Goal: Information Seeking & Learning: Check status

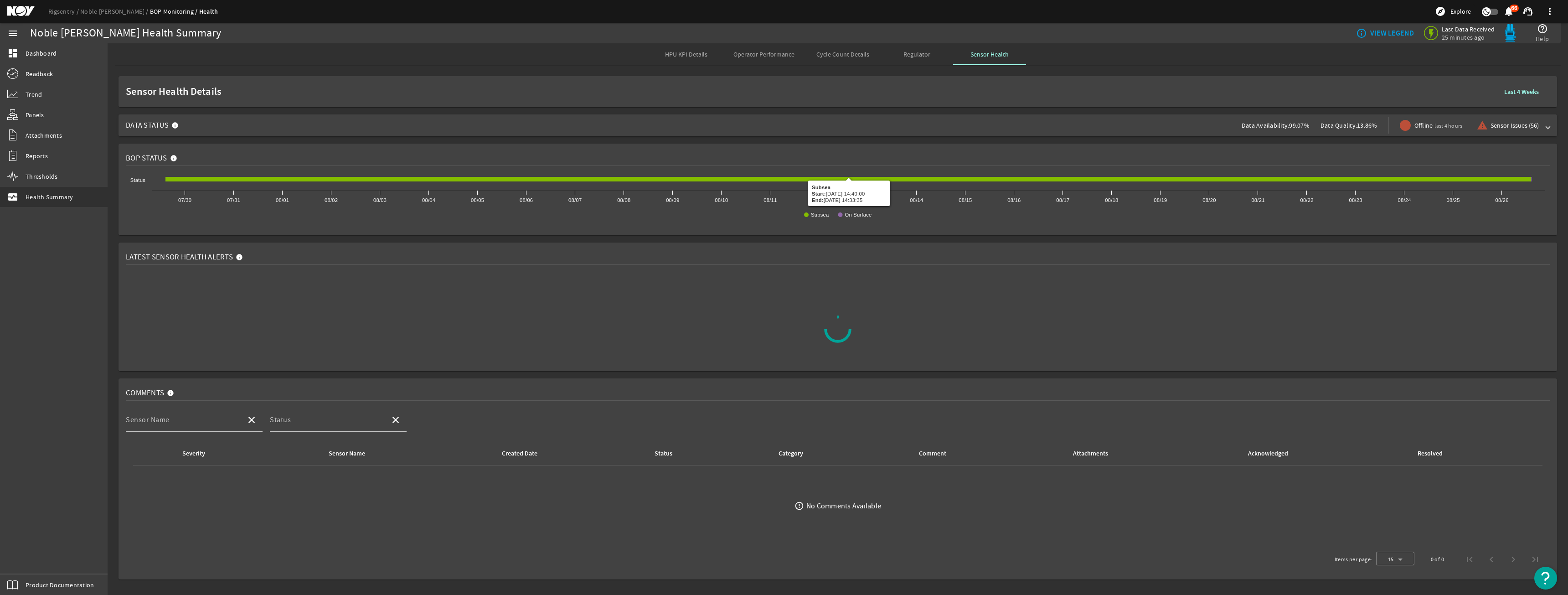
click at [927, 119] on span "Data Status Data Availability: 99.07% Data Quality: 13.86% Offline last 4 hours…" at bounding box center [835, 125] width 1420 height 22
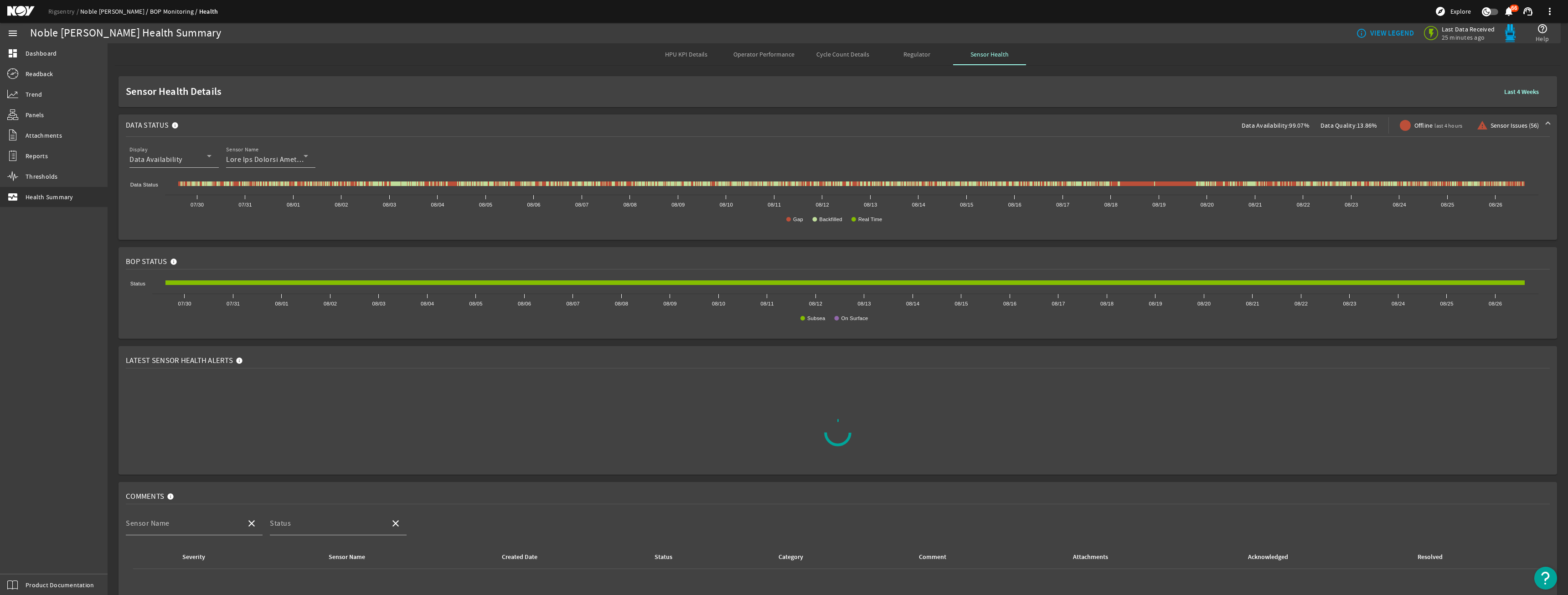
drag, startPoint x: 109, startPoint y: 5, endPoint x: 104, endPoint y: 11, distance: 7.8
click at [107, 6] on div "Rigsentry Noble [PERSON_NAME] BOP Monitoring Health explore Explore notificatio…" at bounding box center [784, 11] width 1568 height 22
click at [92, 14] on link "Noble [PERSON_NAME]" at bounding box center [115, 11] width 70 height 8
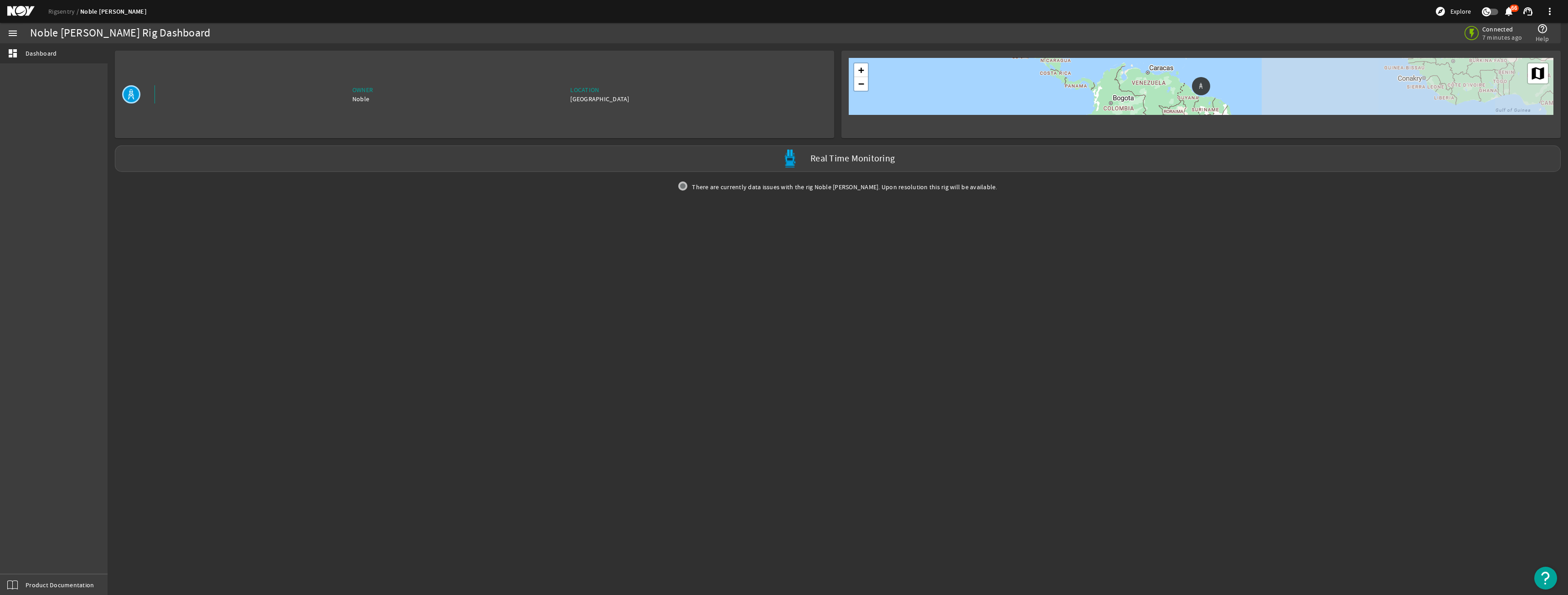
click at [70, 14] on link "Rigsentry" at bounding box center [64, 11] width 32 height 8
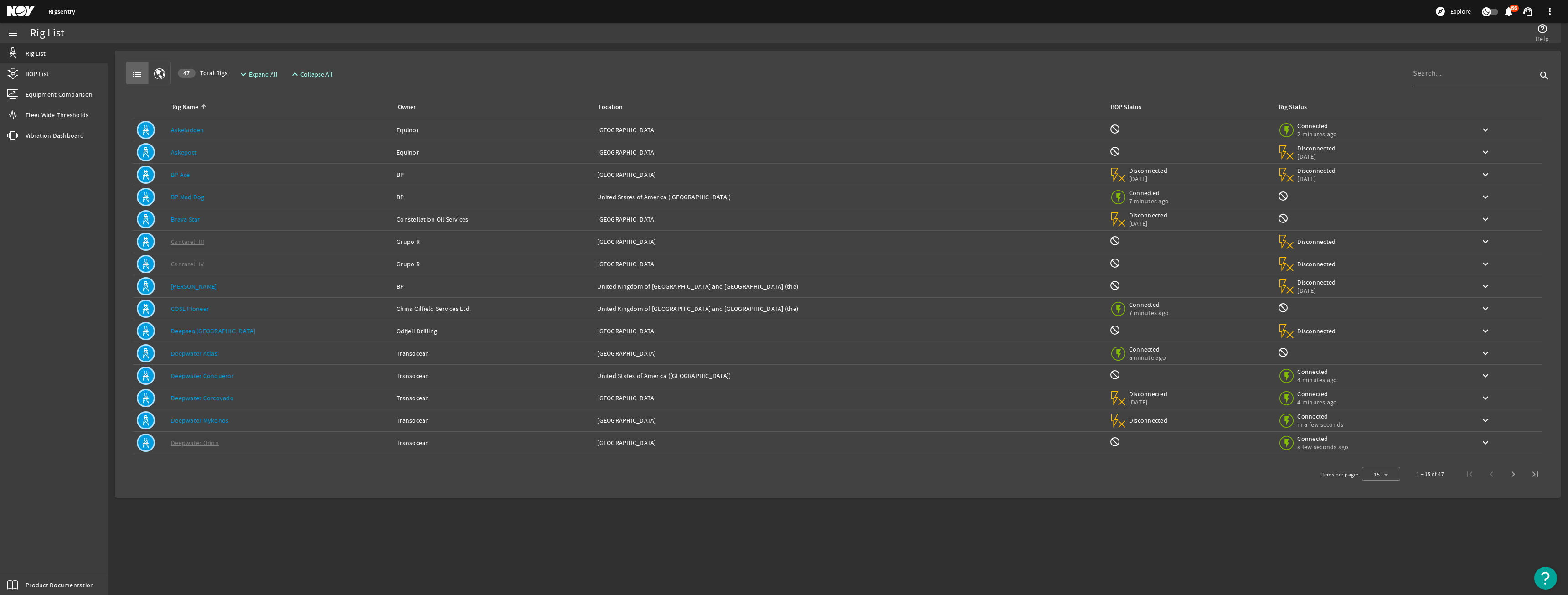
click at [199, 377] on link "Deepwater Conqueror" at bounding box center [202, 376] width 63 height 8
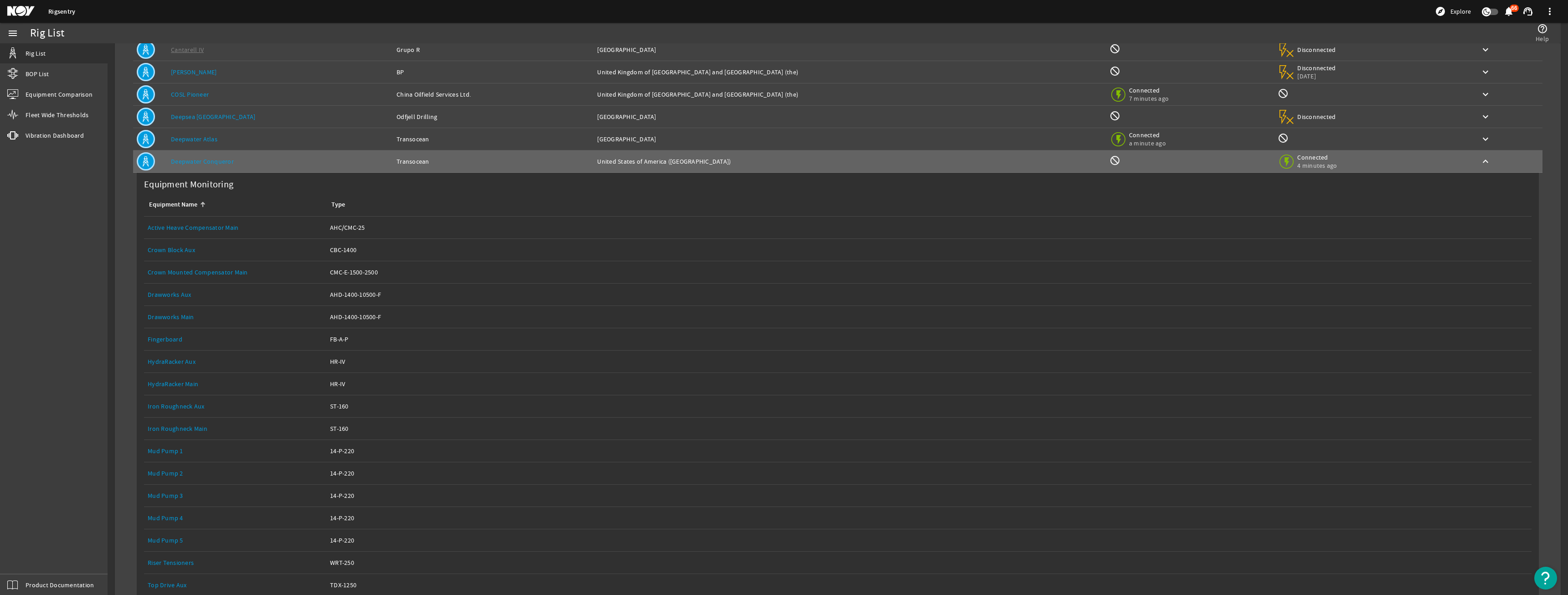
scroll to position [228, 0]
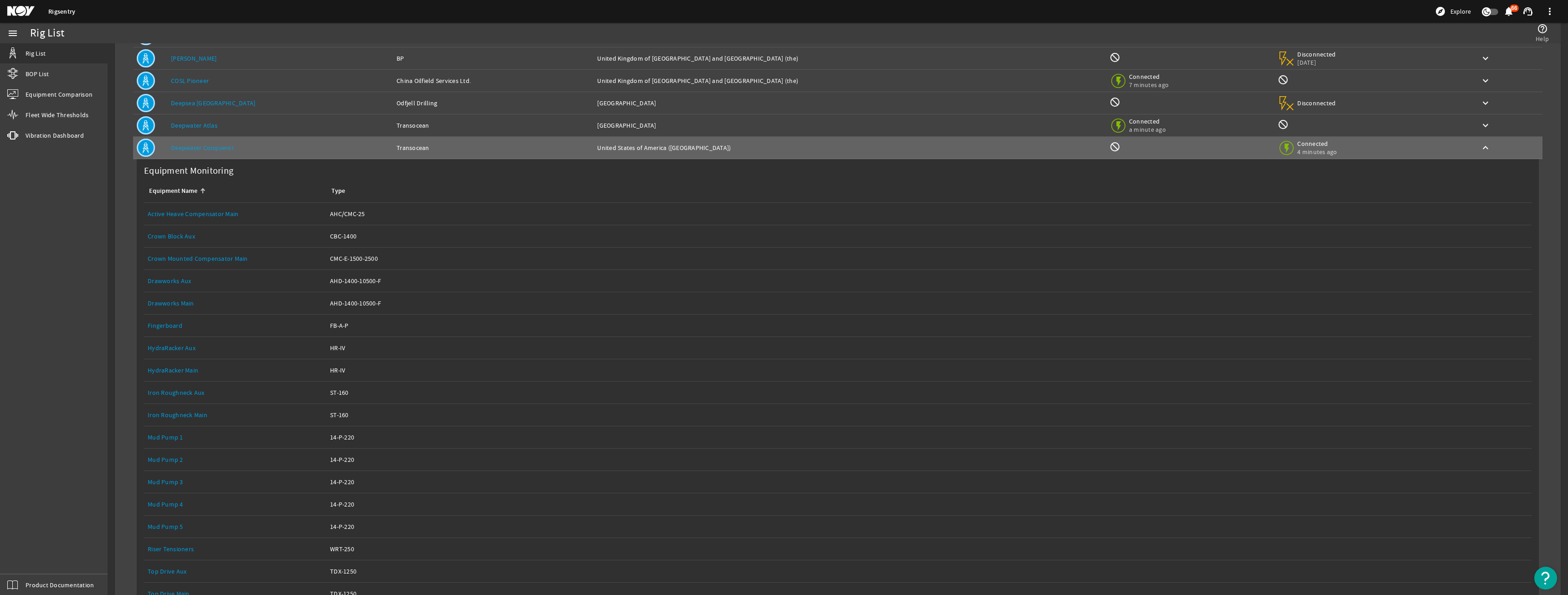
click at [190, 295] on link "Equipment Name: Drawworks Main" at bounding box center [235, 303] width 175 height 22
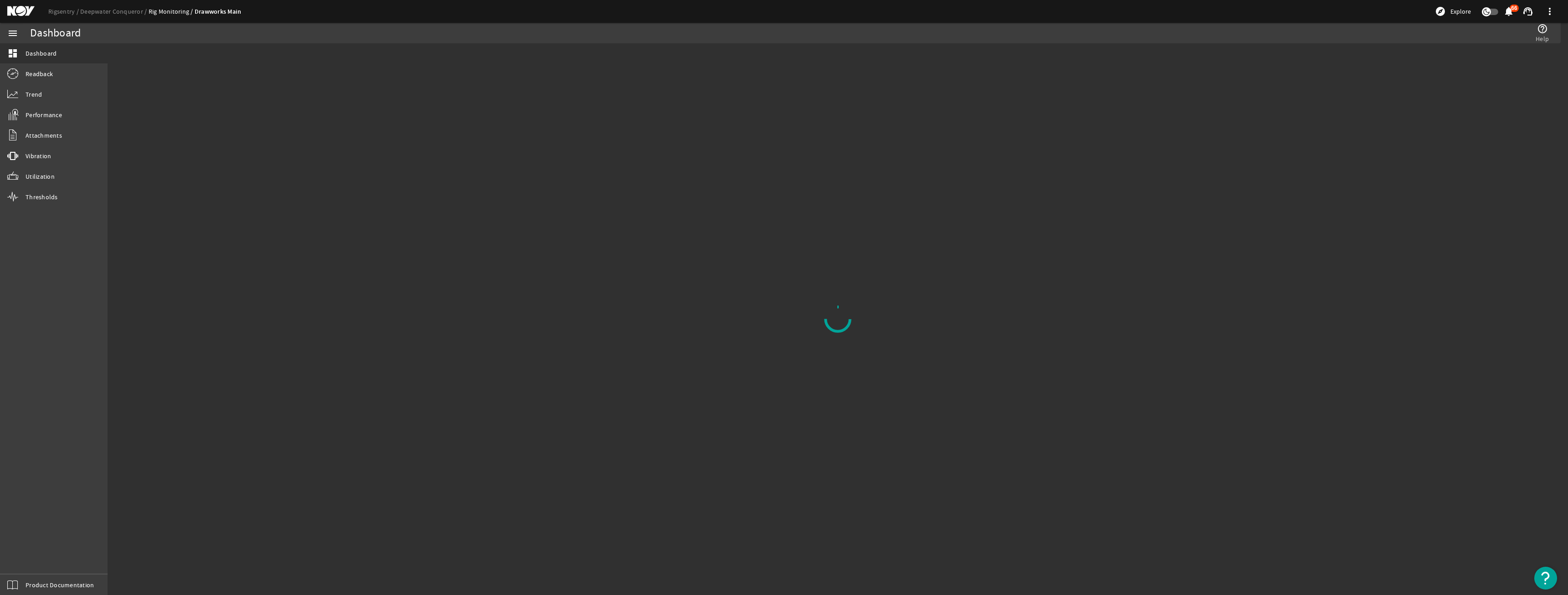
click at [191, 303] on mat-sidenav-content "Dashboard help_outline Help" at bounding box center [837, 319] width 1460 height 552
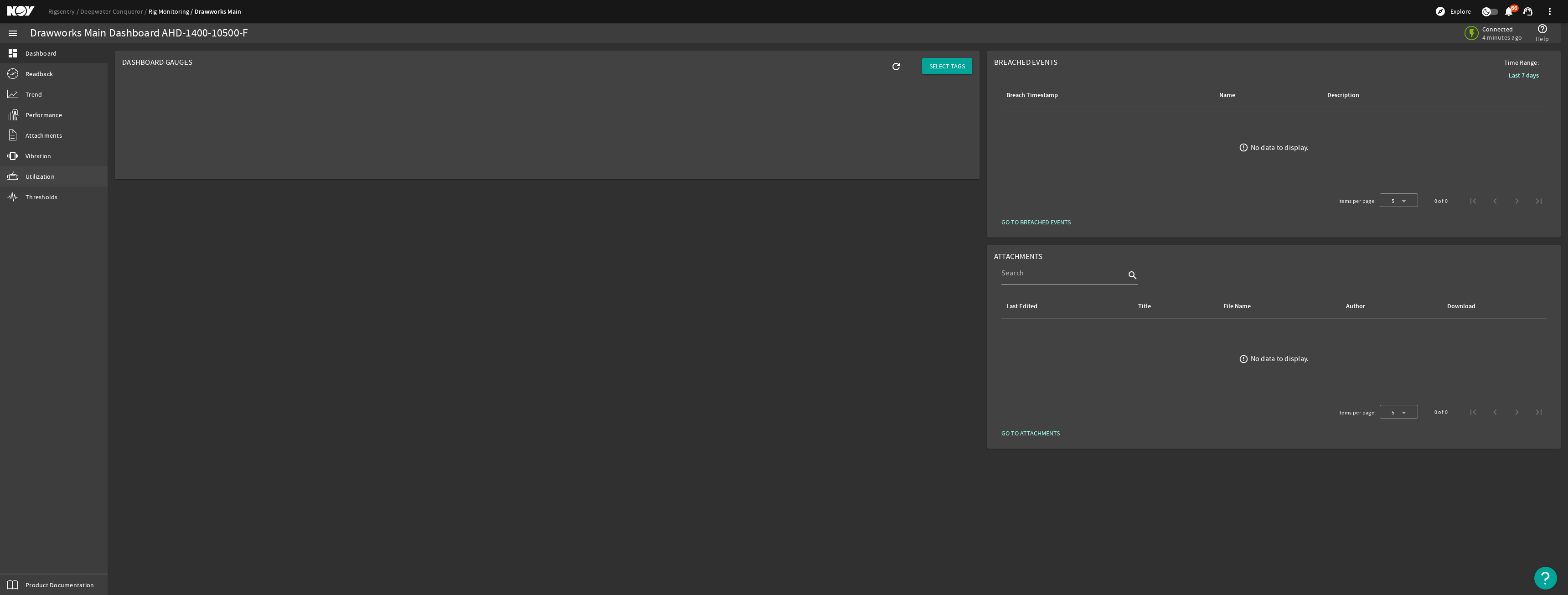
click at [68, 178] on link "Utilization" at bounding box center [54, 176] width 107 height 20
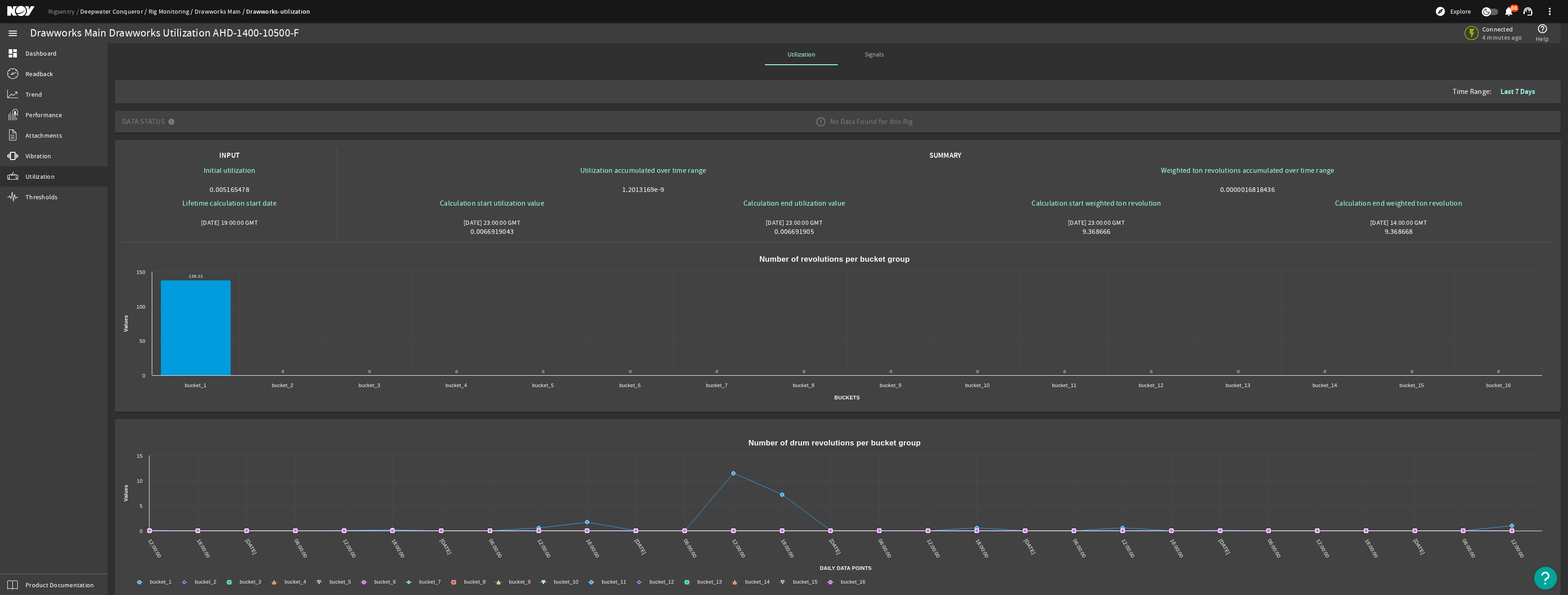
click at [101, 14] on link "Deepwater Conqueror" at bounding box center [114, 11] width 68 height 8
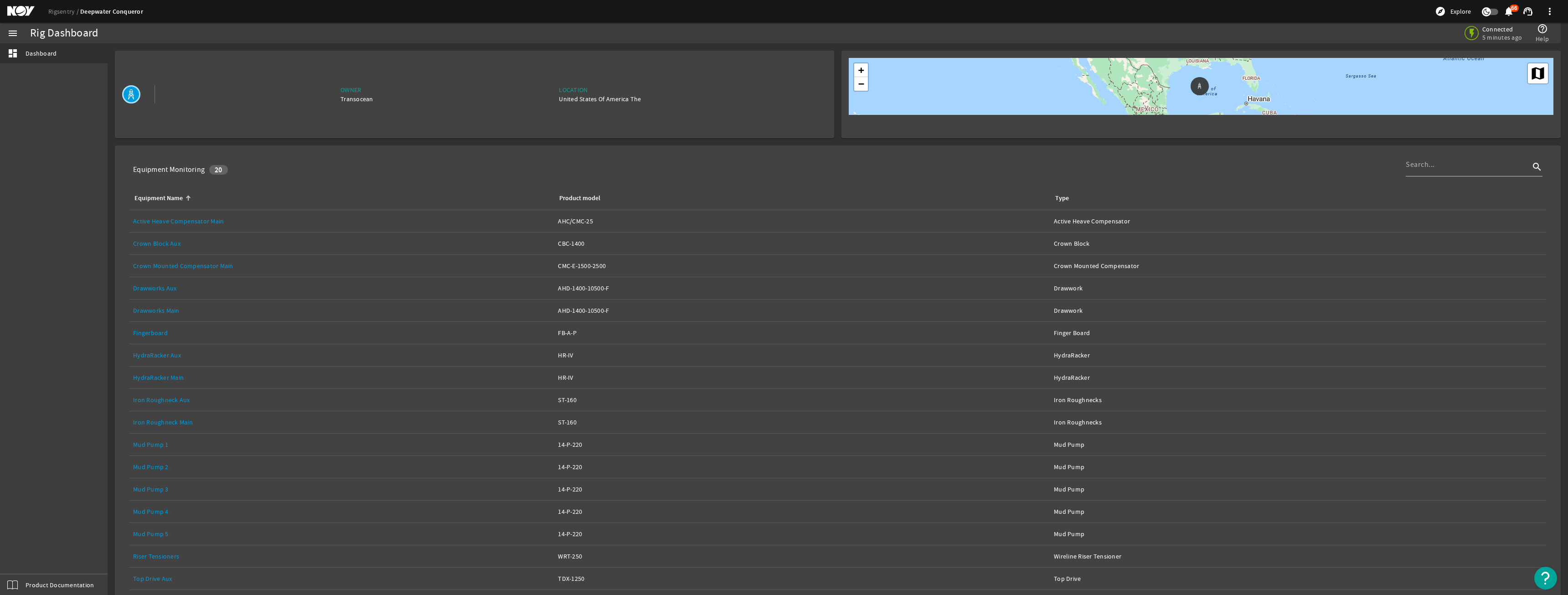
scroll to position [77, 0]
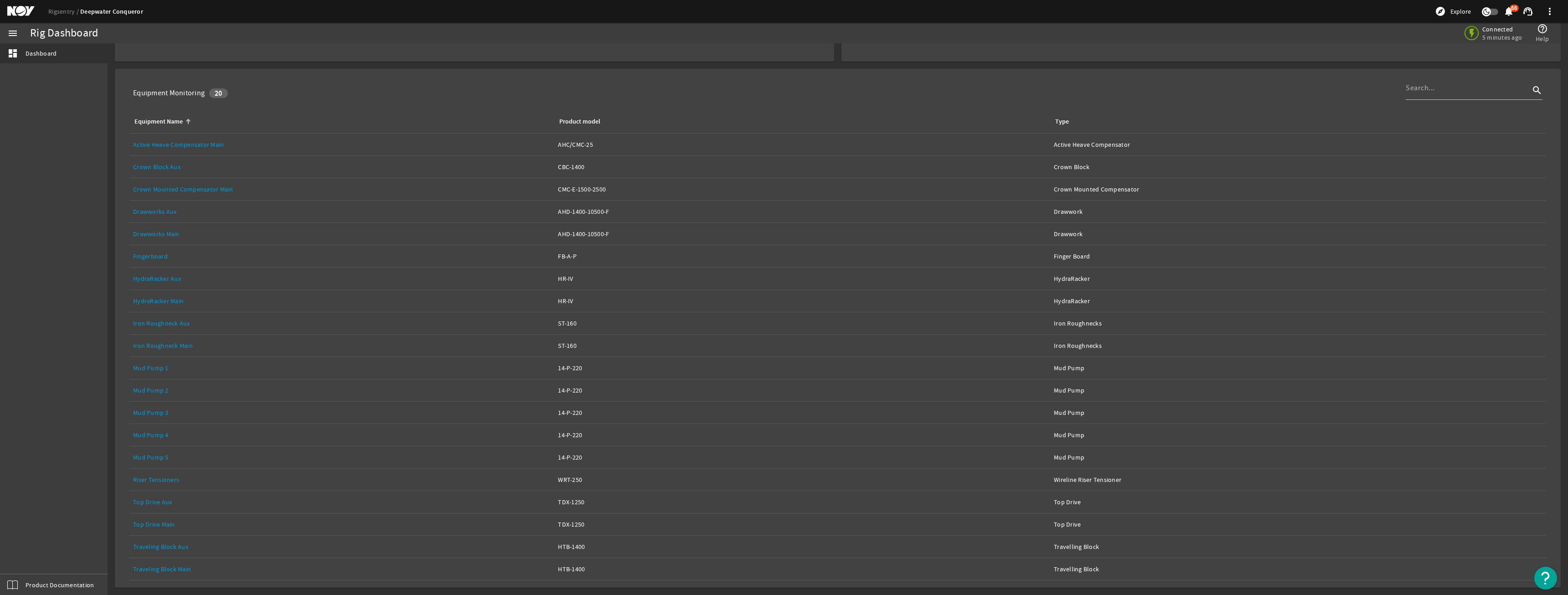
click at [167, 518] on link "Equipment Name: Top Drive Main" at bounding box center [341, 524] width 417 height 22
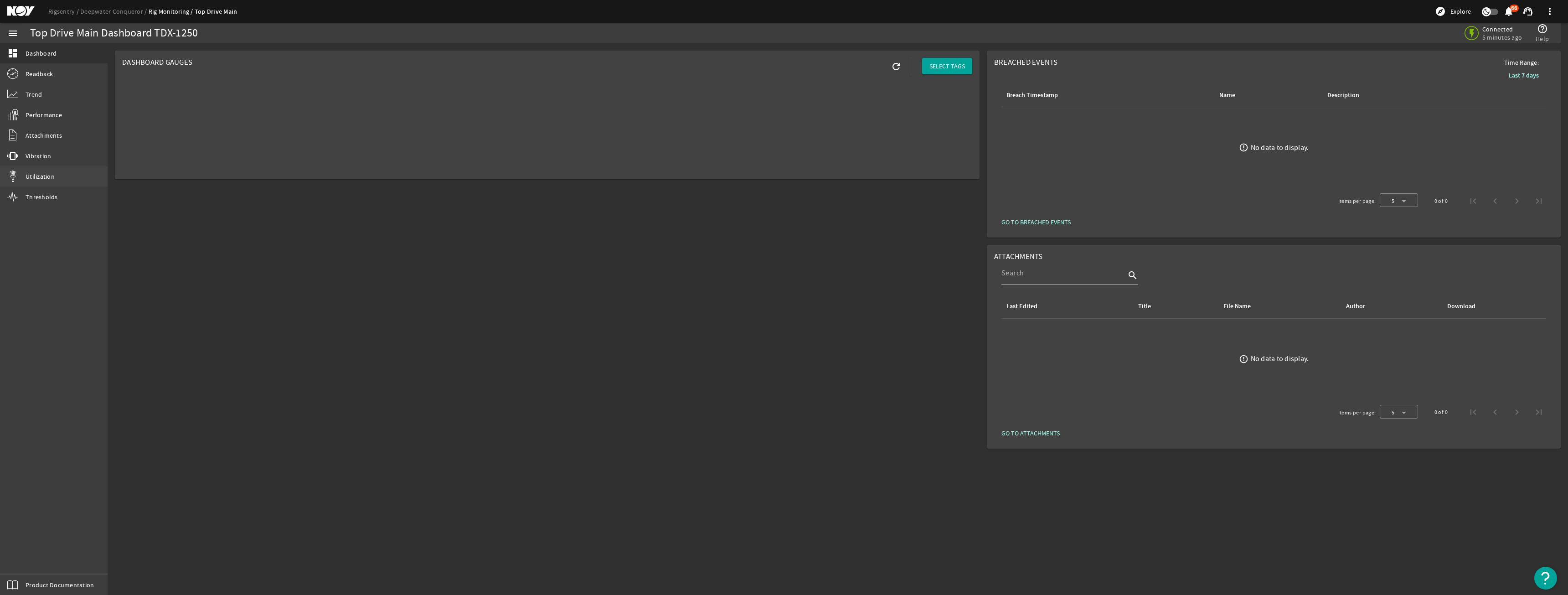
click at [28, 181] on link "Utilization" at bounding box center [54, 176] width 107 height 20
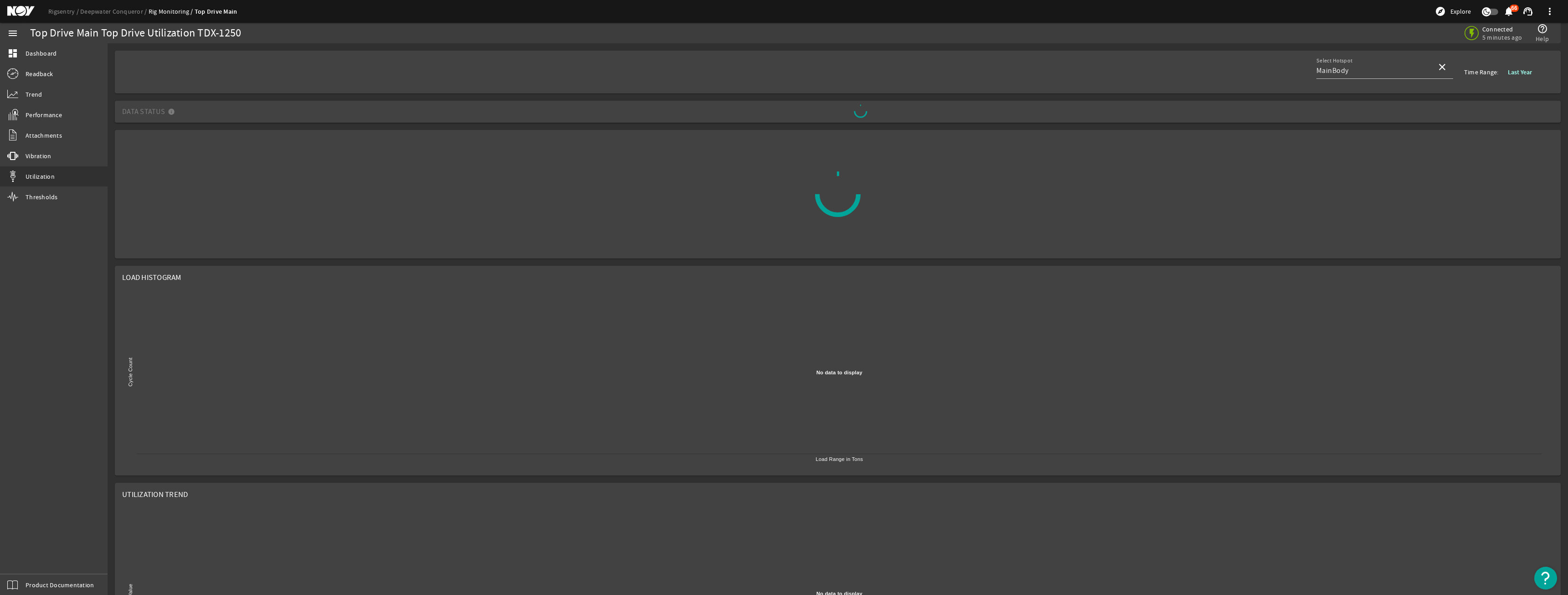
click at [1519, 68] on b "Last Year" at bounding box center [1519, 72] width 24 height 9
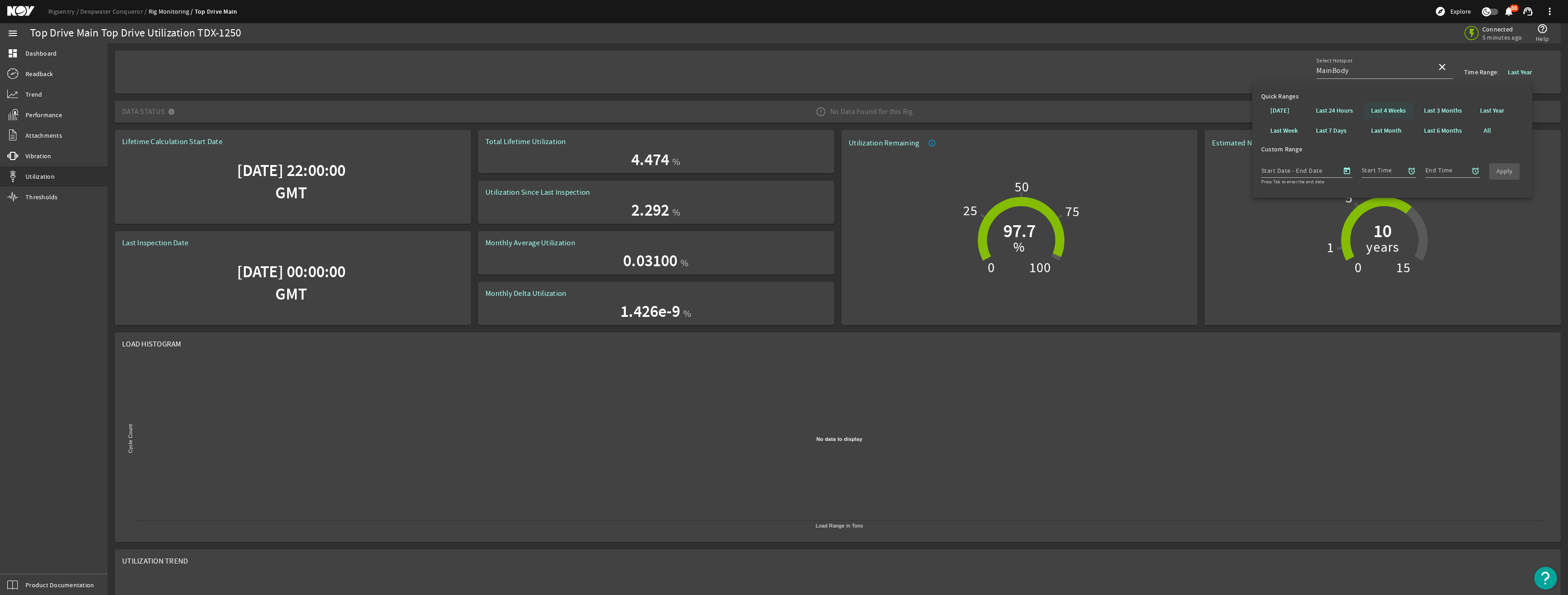
click at [1381, 111] on b "Last 4 Weeks" at bounding box center [1388, 111] width 34 height 9
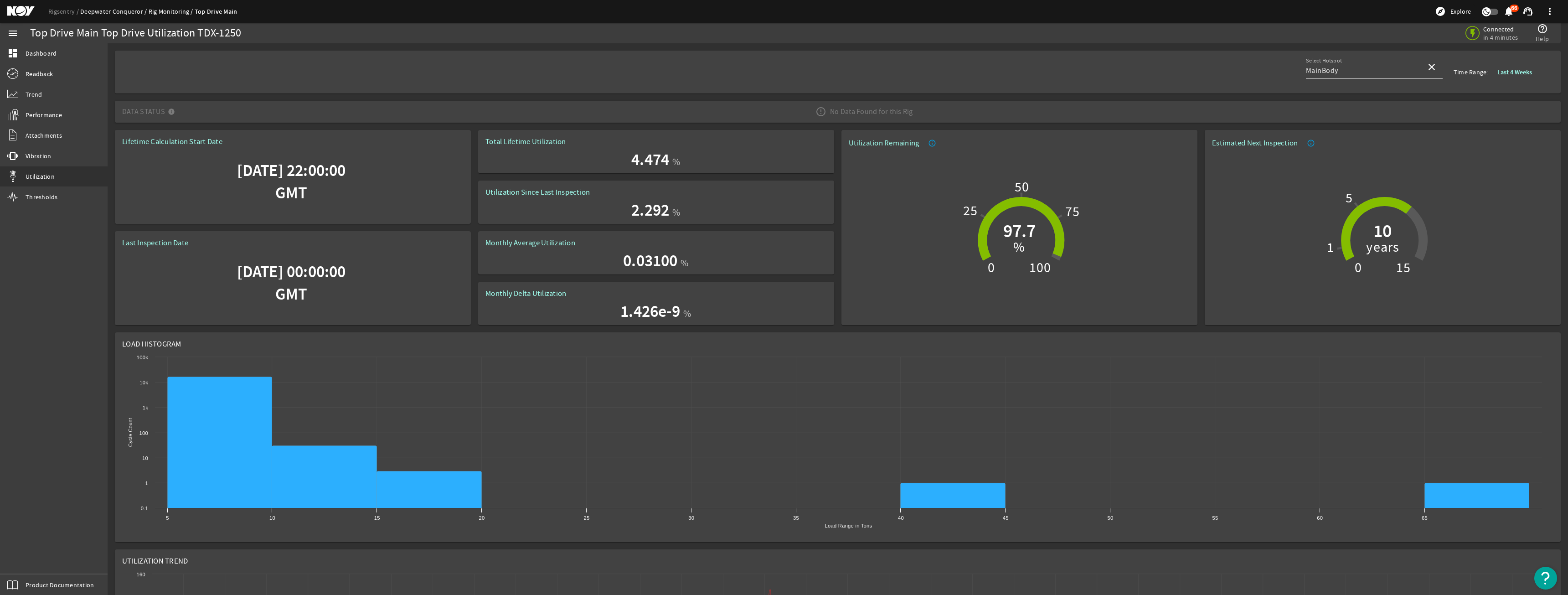
click at [125, 9] on link "Deepwater Conqueror" at bounding box center [114, 11] width 68 height 8
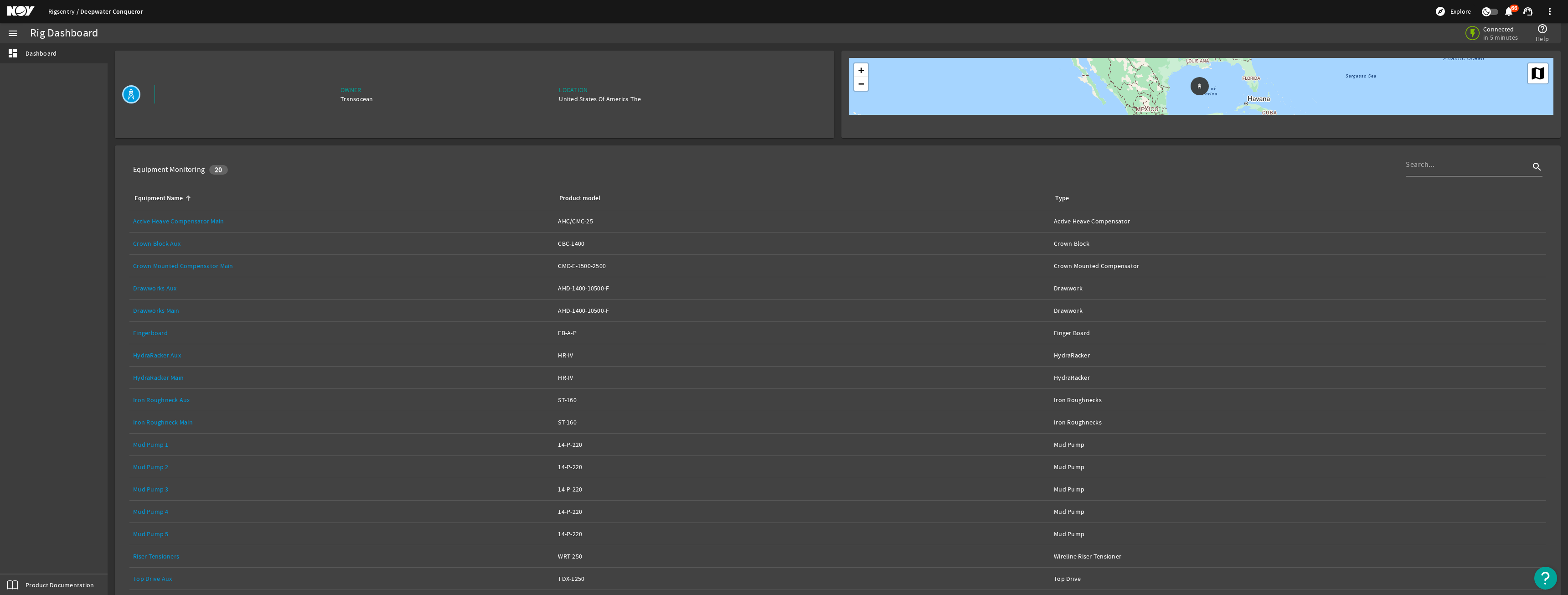
click at [69, 14] on link "Rigsentry" at bounding box center [64, 11] width 32 height 8
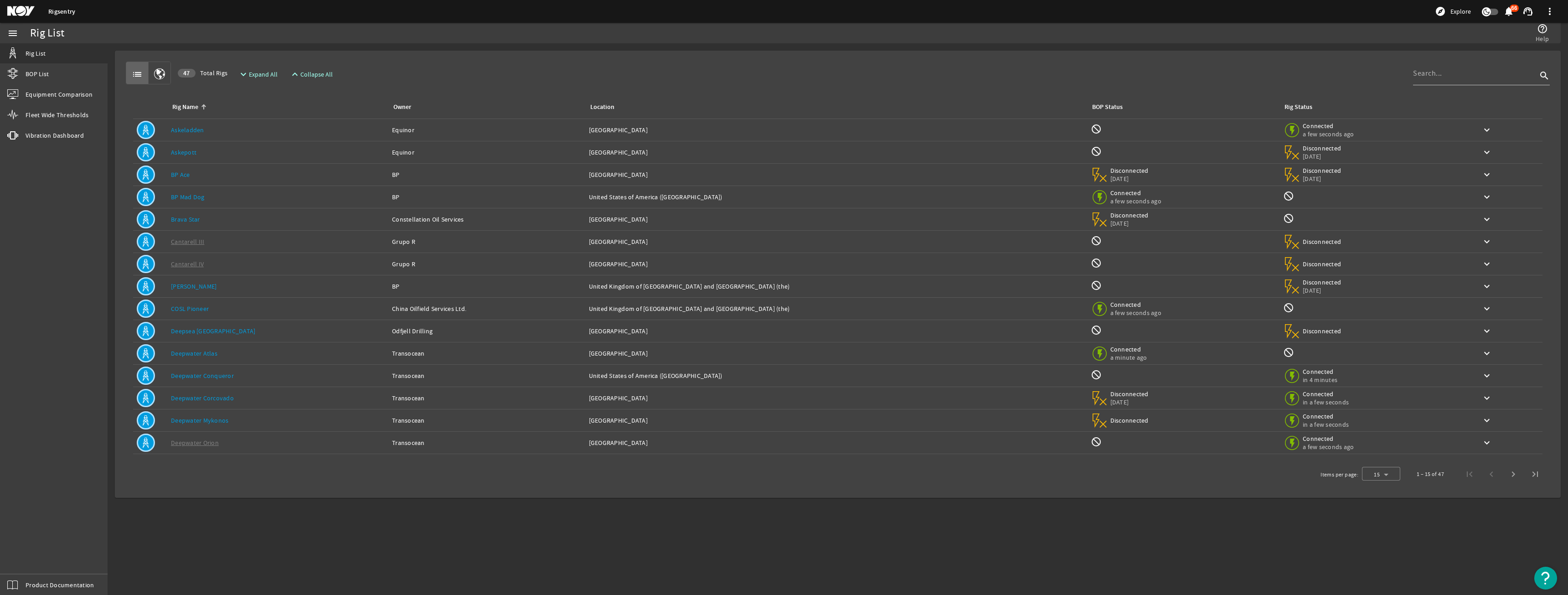
click at [225, 311] on div "Rig Name: COSL Pioneer" at bounding box center [277, 308] width 214 height 9
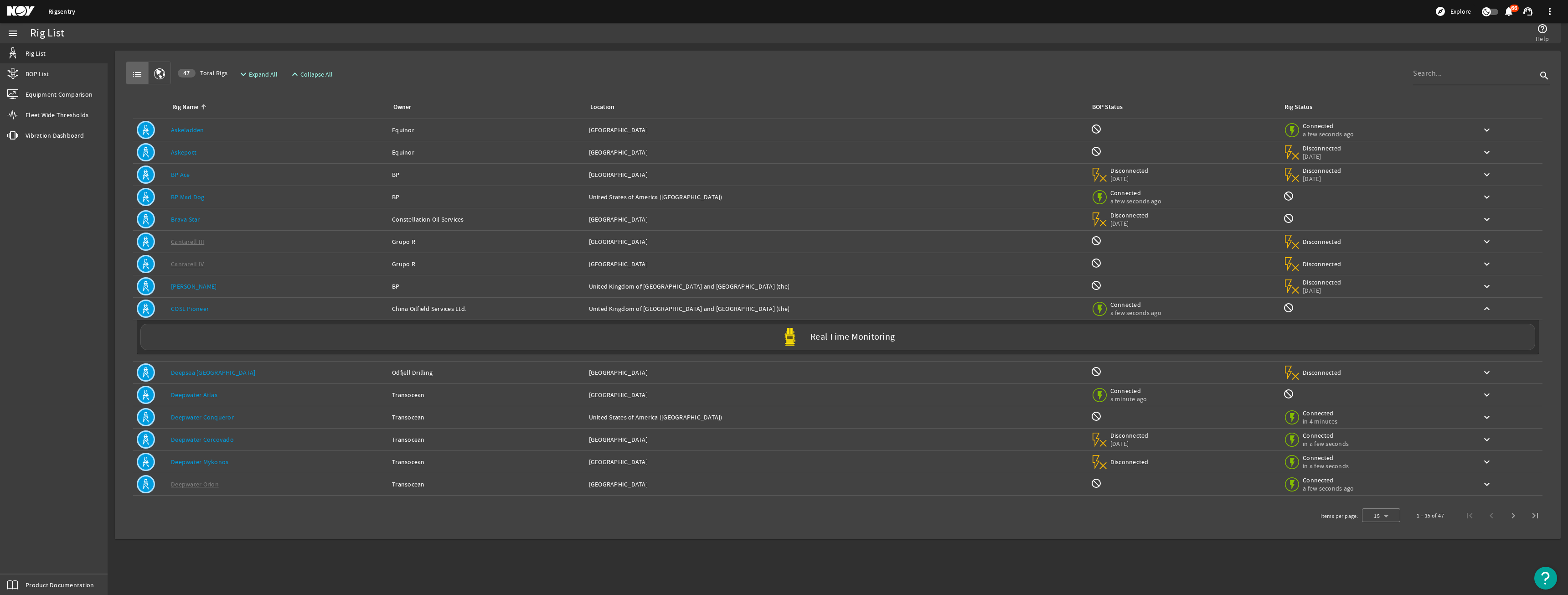
click at [225, 311] on div "Rig Name: COSL Pioneer" at bounding box center [277, 308] width 214 height 9
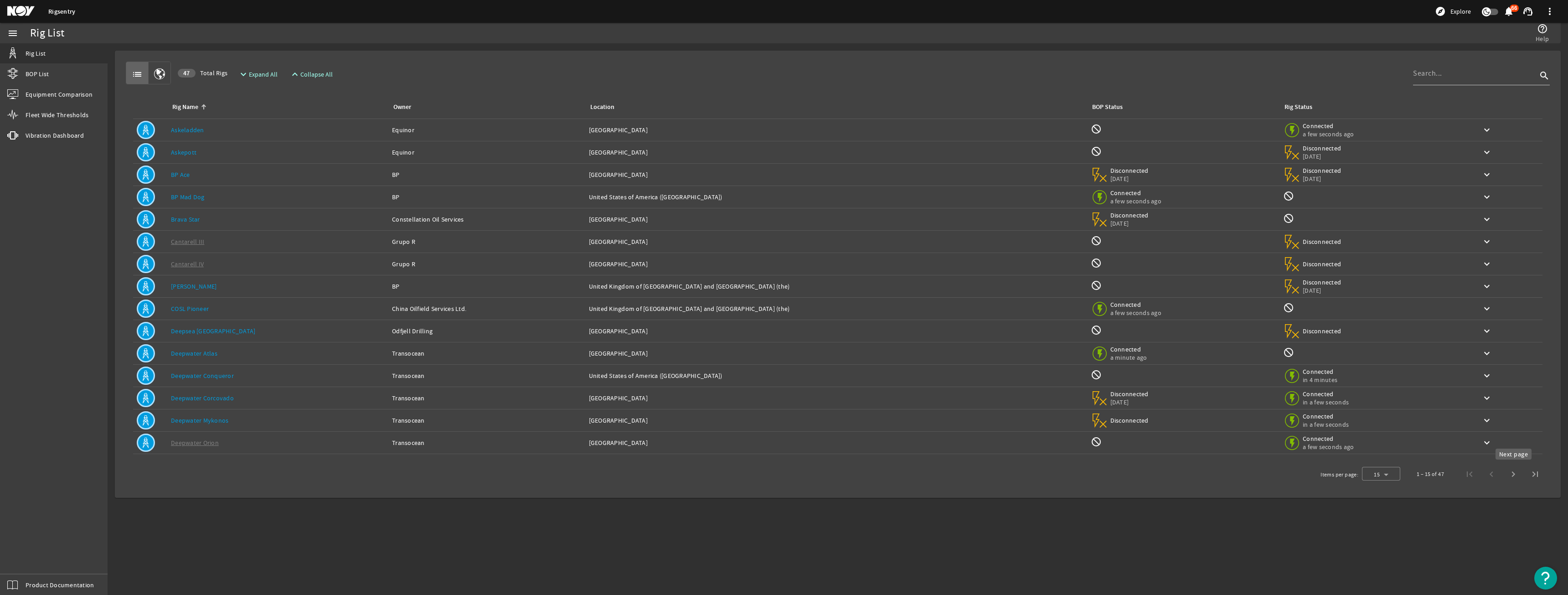
click at [1509, 476] on span "Next page" at bounding box center [1513, 473] width 22 height 22
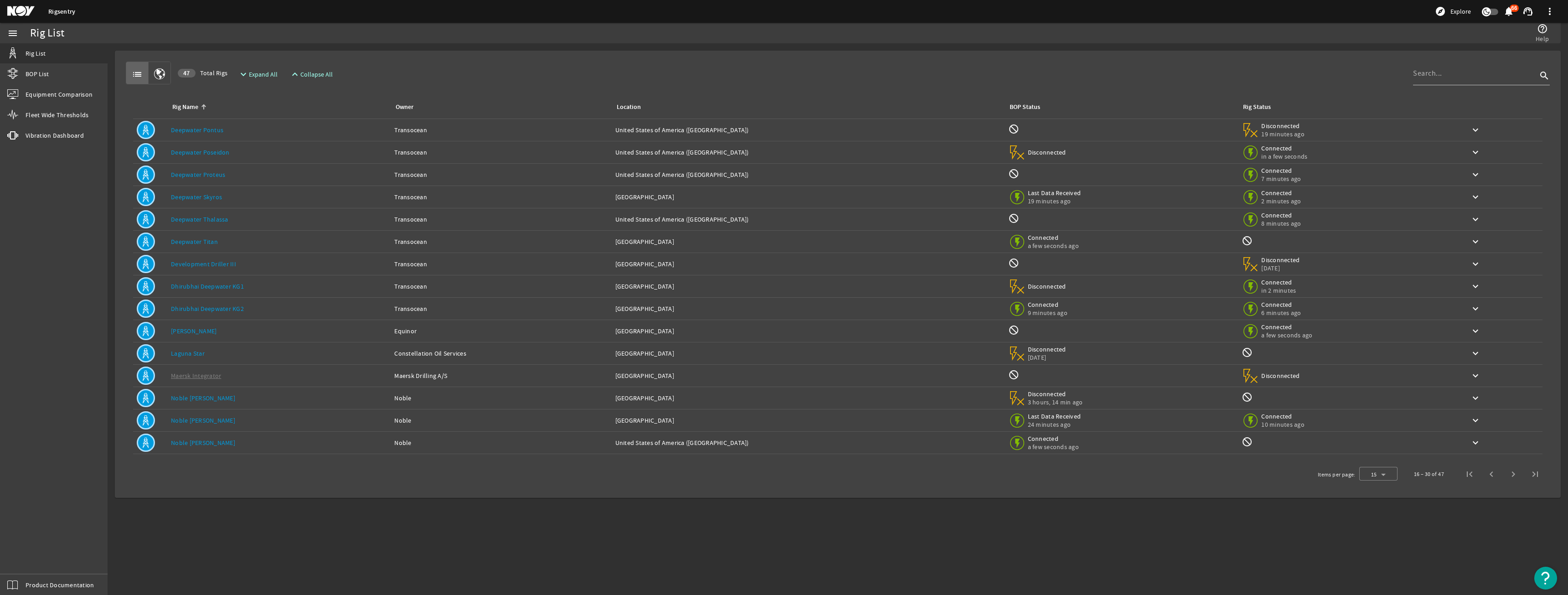
click at [248, 240] on div "Rig Name: Deepwater Titan" at bounding box center [279, 241] width 216 height 9
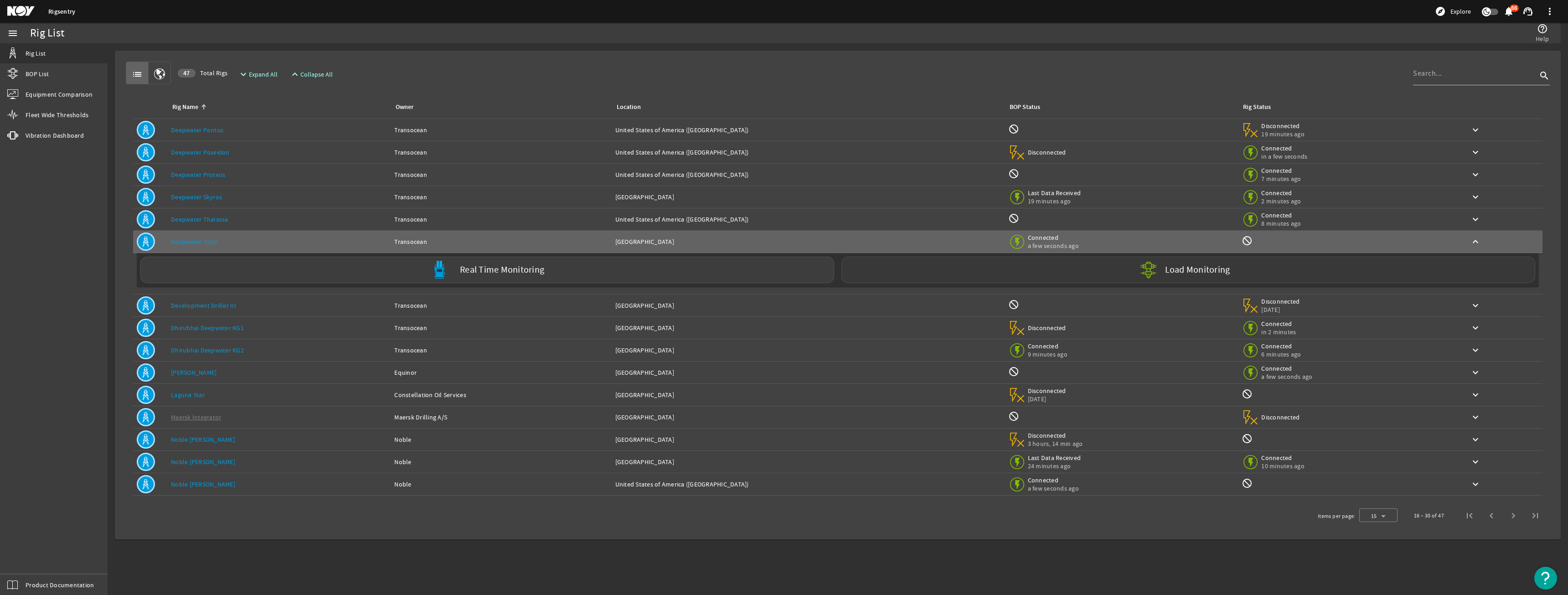
click at [1119, 268] on div "Load Monitoring" at bounding box center [1188, 269] width 694 height 26
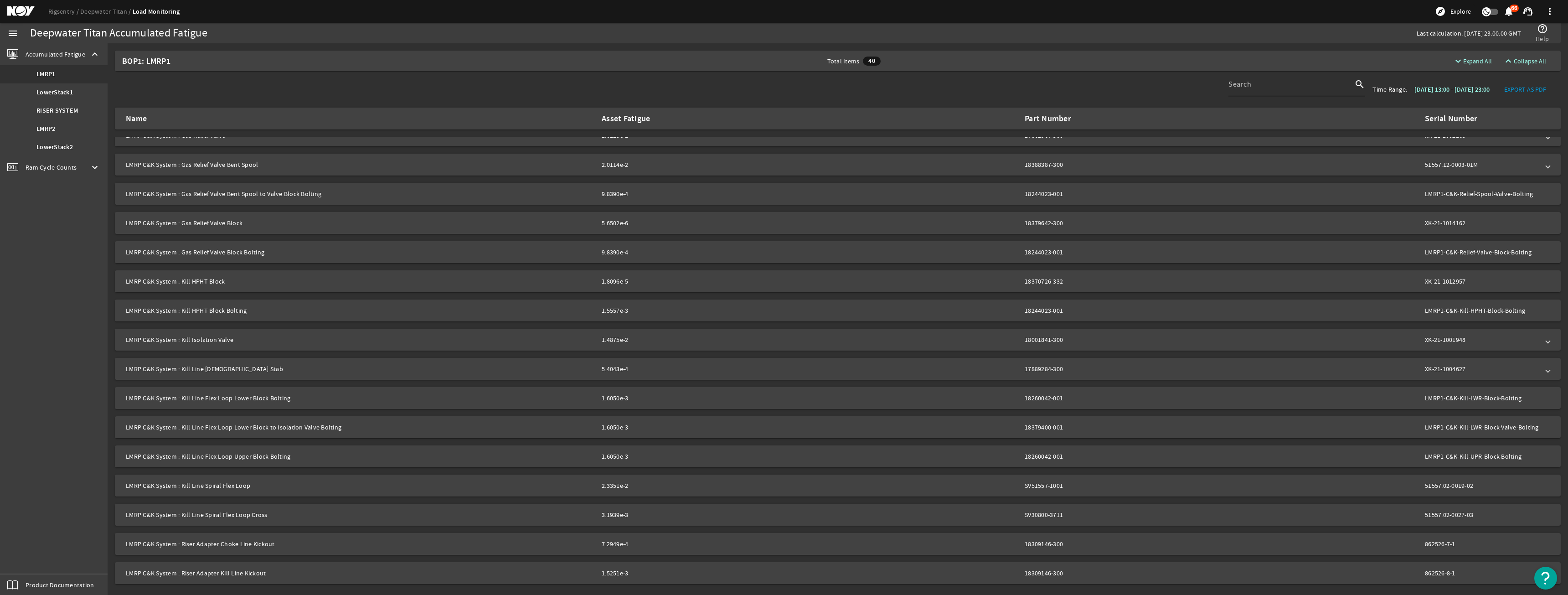
scroll to position [259, 0]
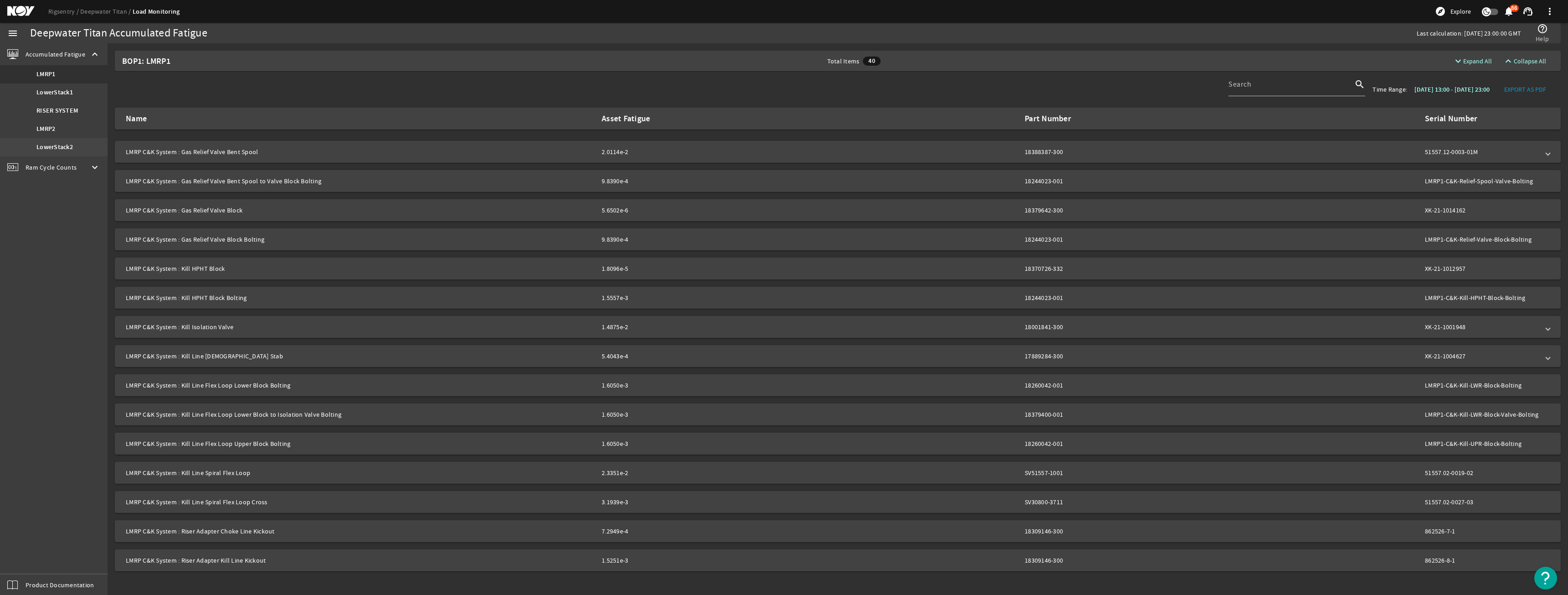
click at [58, 154] on link "LowerStack2" at bounding box center [54, 147] width 107 height 18
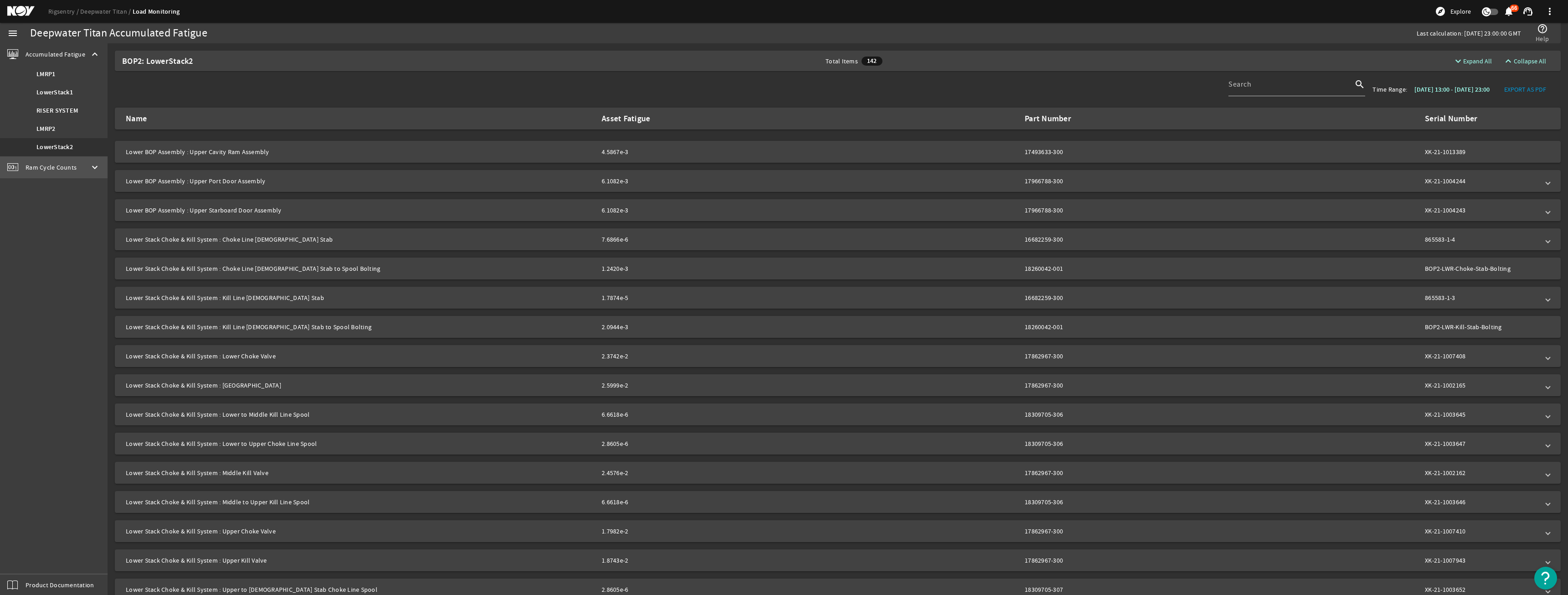
click at [57, 169] on span "Ram Cycle Counts" at bounding box center [51, 167] width 51 height 9
click at [56, 96] on b "LowerStack1" at bounding box center [55, 95] width 37 height 9
